Goal: Transaction & Acquisition: Subscribe to service/newsletter

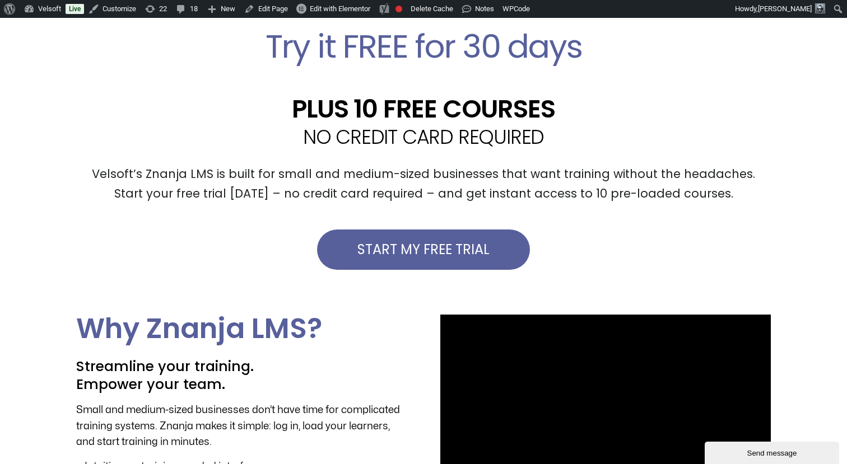
scroll to position [380, 0]
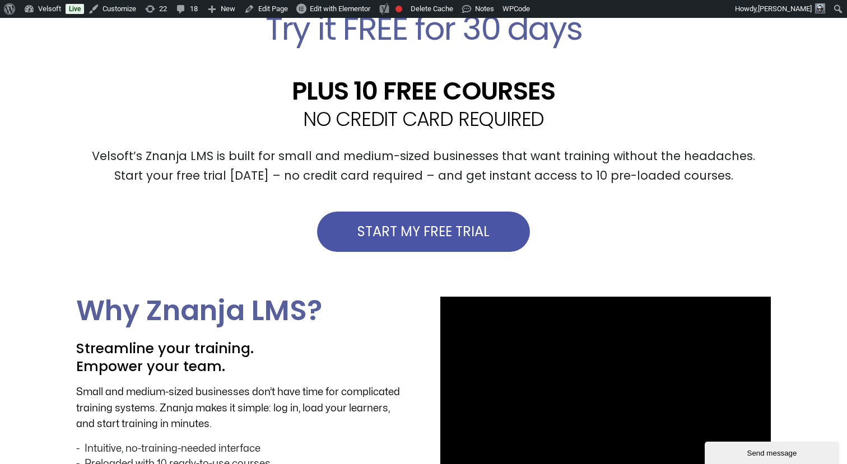
click at [418, 222] on link "START MY FREE TRIAL" at bounding box center [423, 232] width 213 height 40
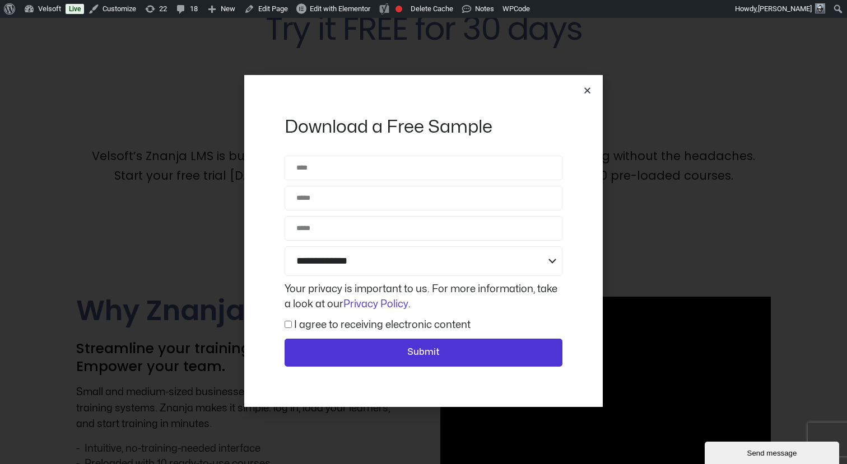
click at [586, 88] on icon "Close" at bounding box center [587, 90] width 8 height 8
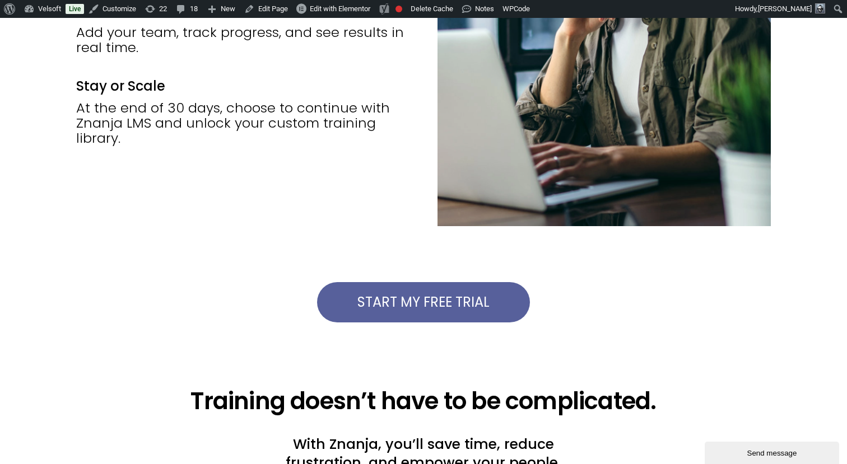
scroll to position [1603, 0]
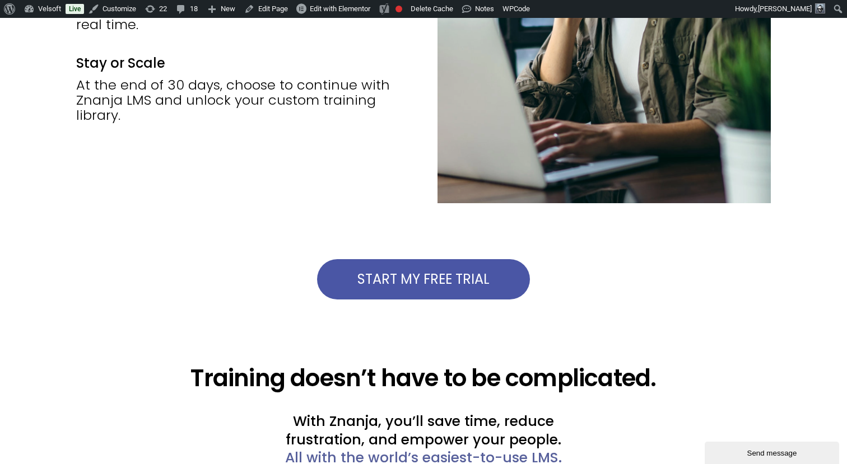
click at [408, 275] on span "START MY FREE TRIAL" at bounding box center [423, 279] width 132 height 13
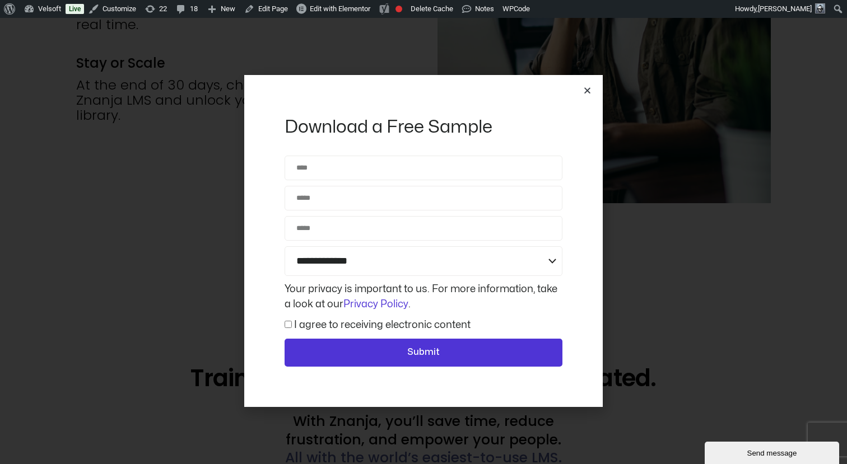
click at [587, 90] on icon "Close" at bounding box center [587, 90] width 8 height 8
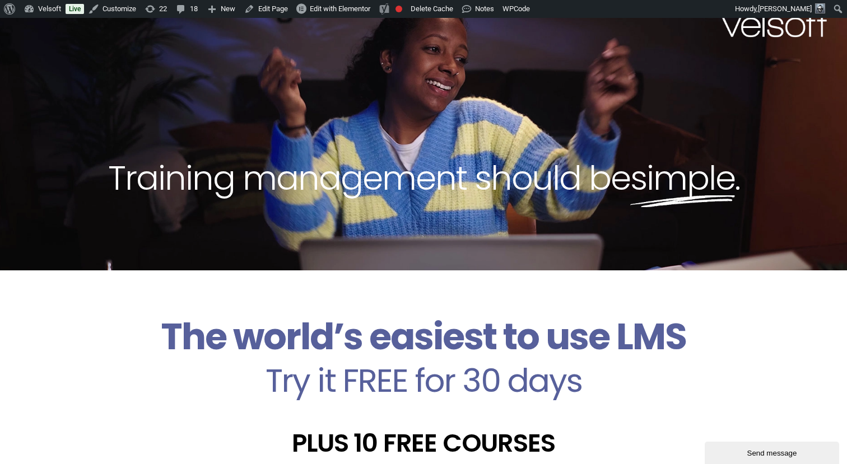
scroll to position [0, 0]
